Goal: Information Seeking & Learning: Learn about a topic

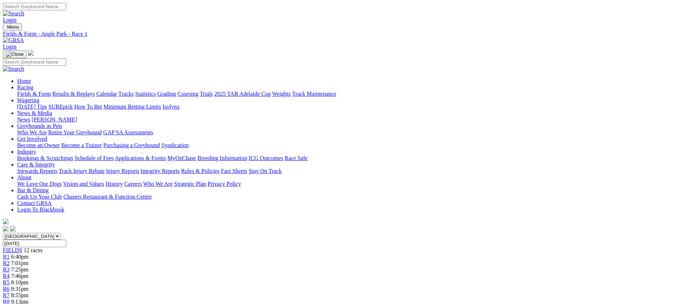
click at [51, 91] on link "Fields & Form" at bounding box center [34, 94] width 34 height 6
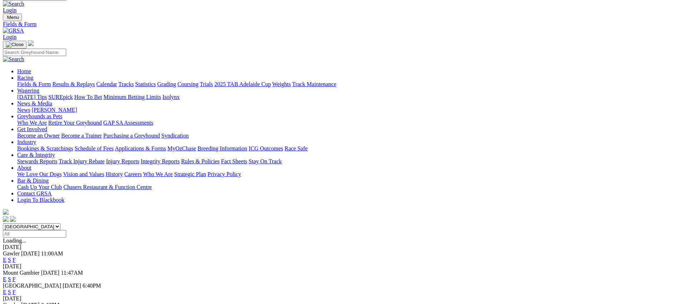
scroll to position [128, 0]
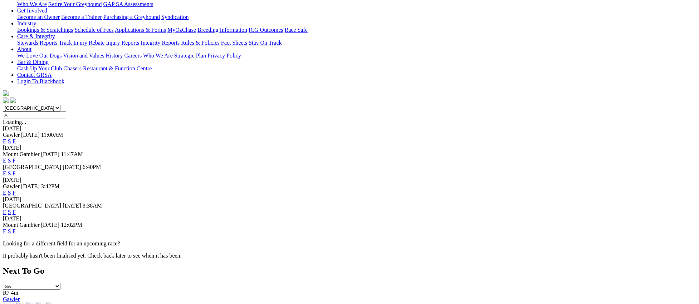
click at [6, 190] on link "E" at bounding box center [5, 193] width 4 height 6
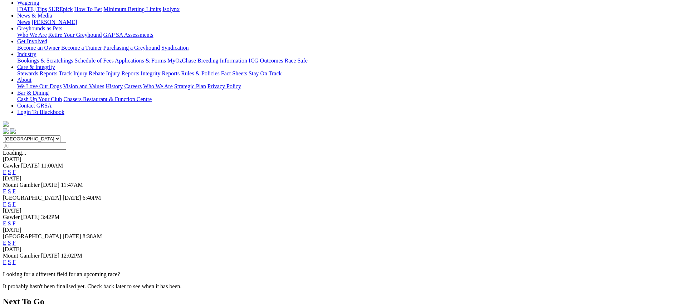
scroll to position [117, 0]
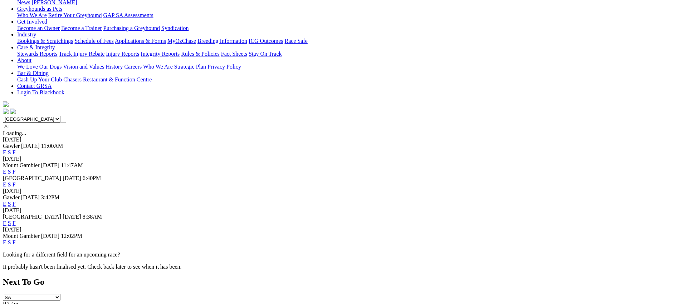
click at [16, 220] on link "F" at bounding box center [14, 223] width 3 height 6
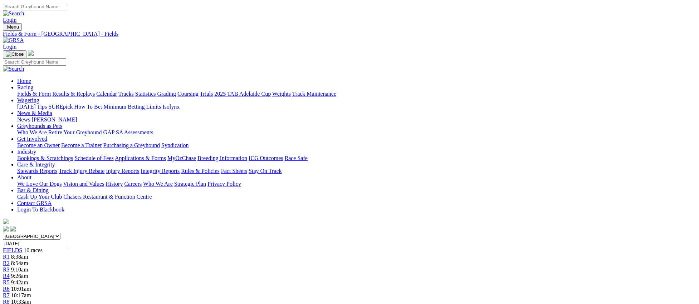
click at [51, 91] on link "Fields & Form" at bounding box center [34, 94] width 34 height 6
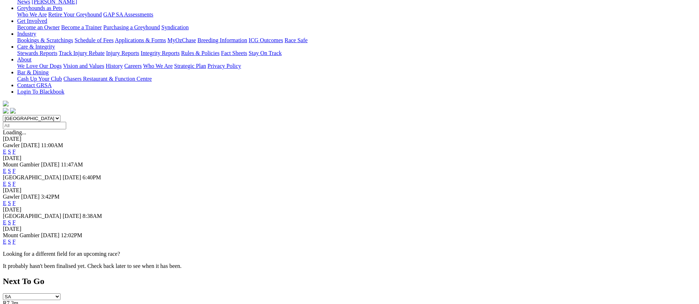
scroll to position [124, 0]
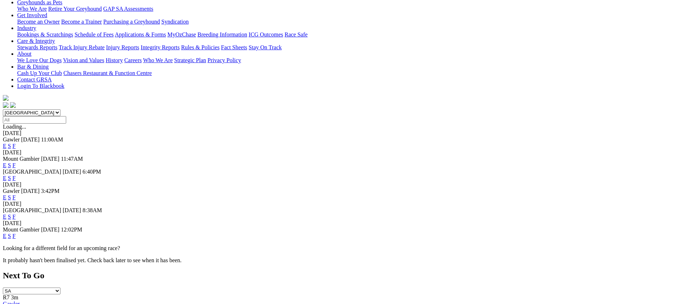
click at [16, 233] on link "F" at bounding box center [14, 236] width 3 height 6
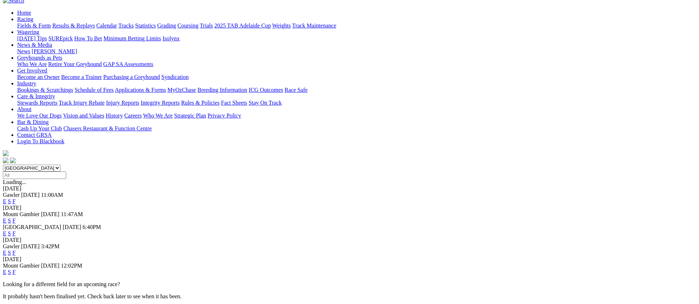
scroll to position [83, 0]
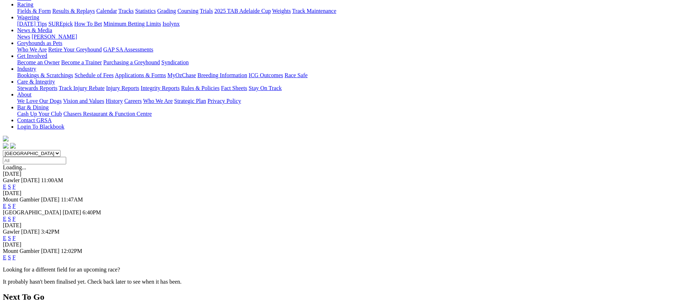
click at [6, 255] on link "E" at bounding box center [5, 258] width 4 height 6
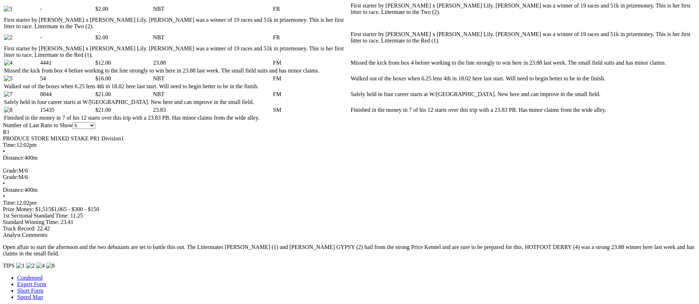
scroll to position [394, 0]
drag, startPoint x: 577, startPoint y: 223, endPoint x: 595, endPoint y: 216, distance: 18.8
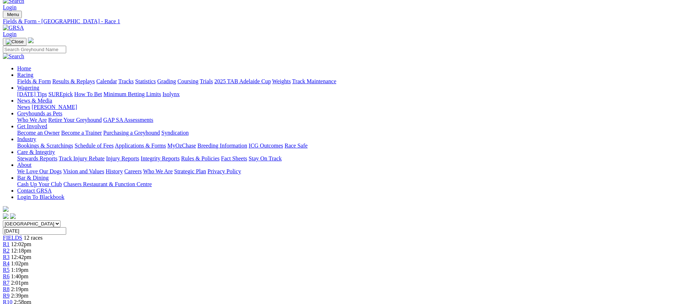
scroll to position [0, 0]
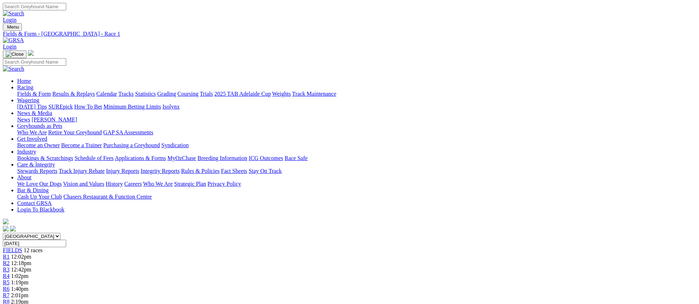
click at [10, 260] on span "R2" at bounding box center [6, 263] width 7 height 6
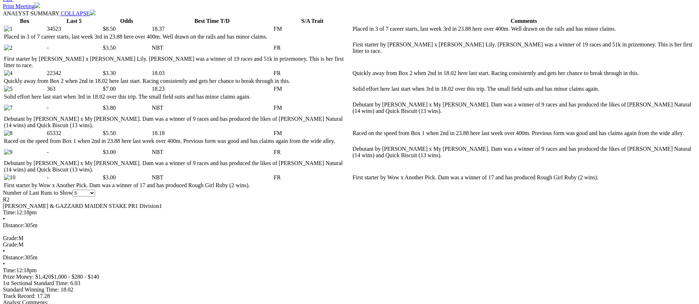
scroll to position [379, 0]
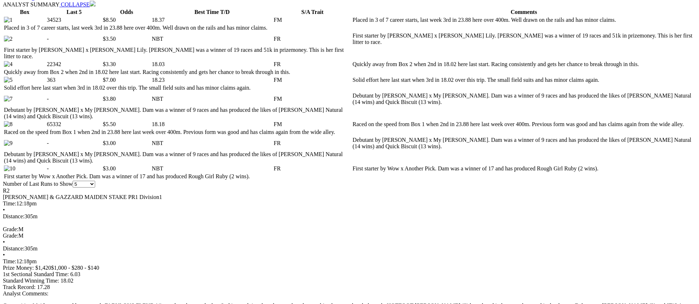
drag, startPoint x: 576, startPoint y: 186, endPoint x: 568, endPoint y: 186, distance: 7.5
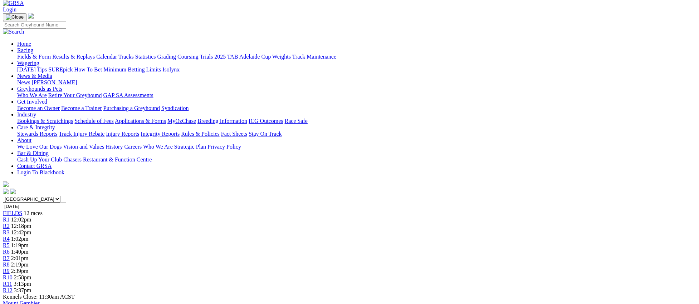
scroll to position [0, 0]
